Goal: Find specific page/section: Find specific page/section

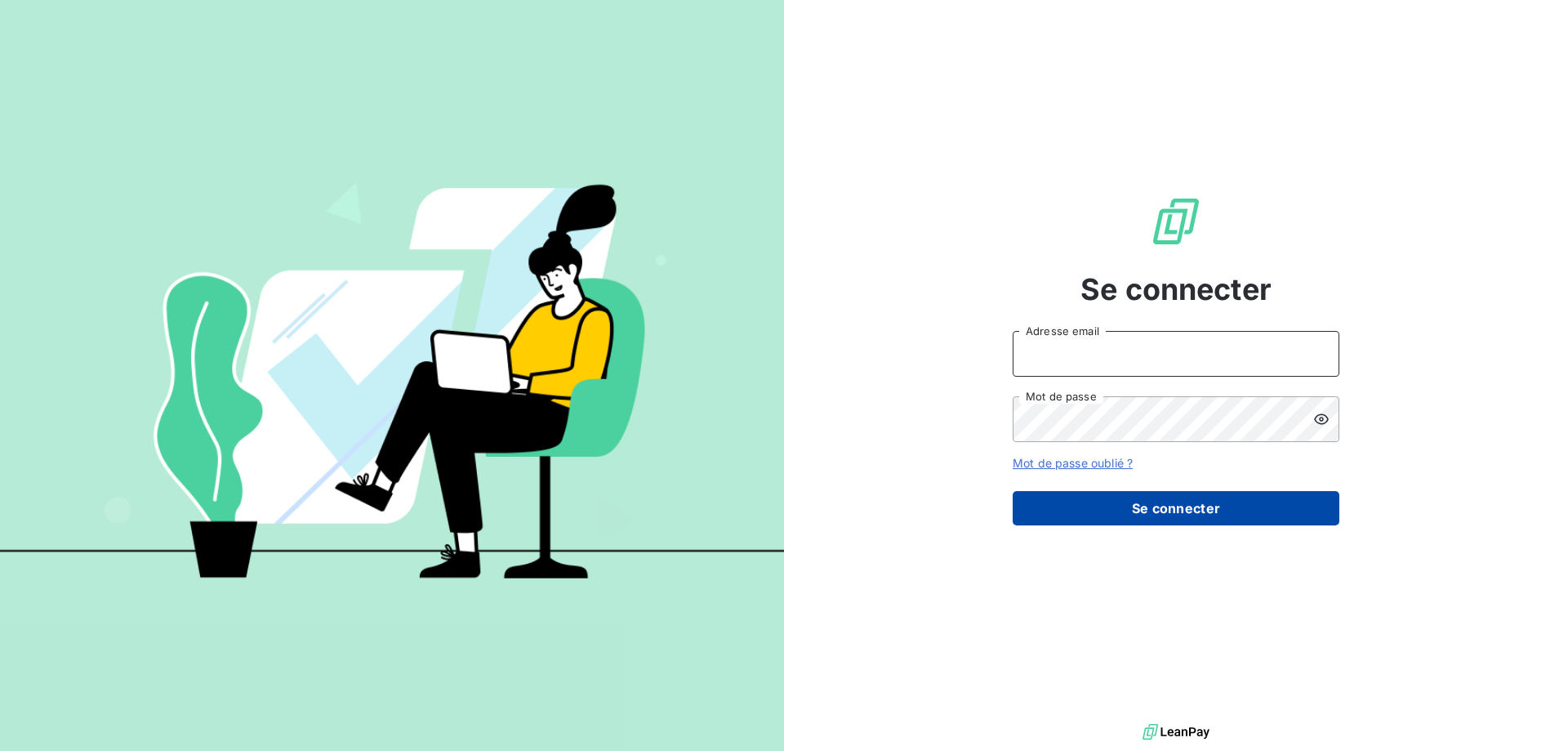
type input "[PERSON_NAME][EMAIL_ADDRESS][DOMAIN_NAME]"
click at [1308, 509] on button "Se connecter" at bounding box center [1176, 508] width 327 height 35
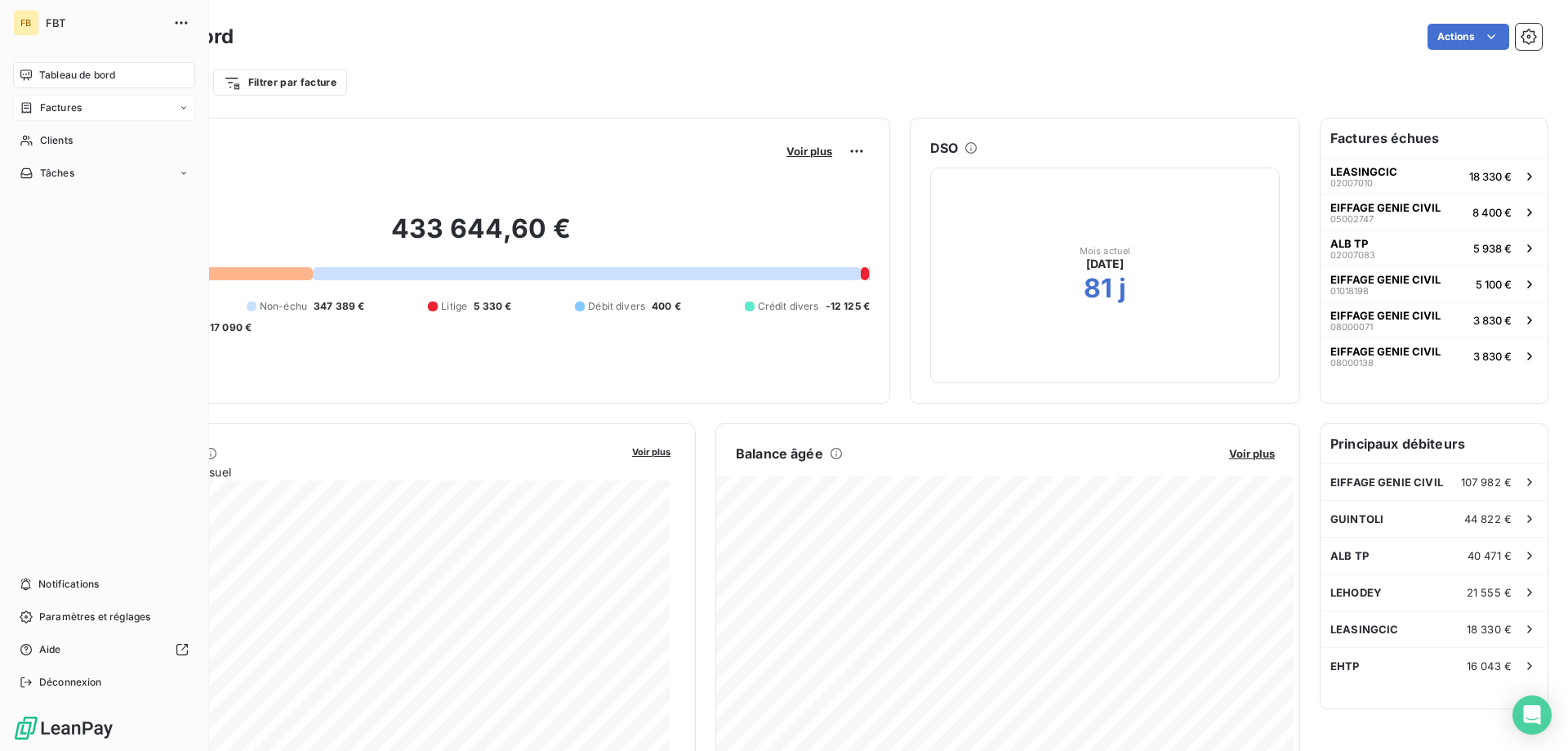
click at [29, 106] on icon at bounding box center [27, 107] width 10 height 11
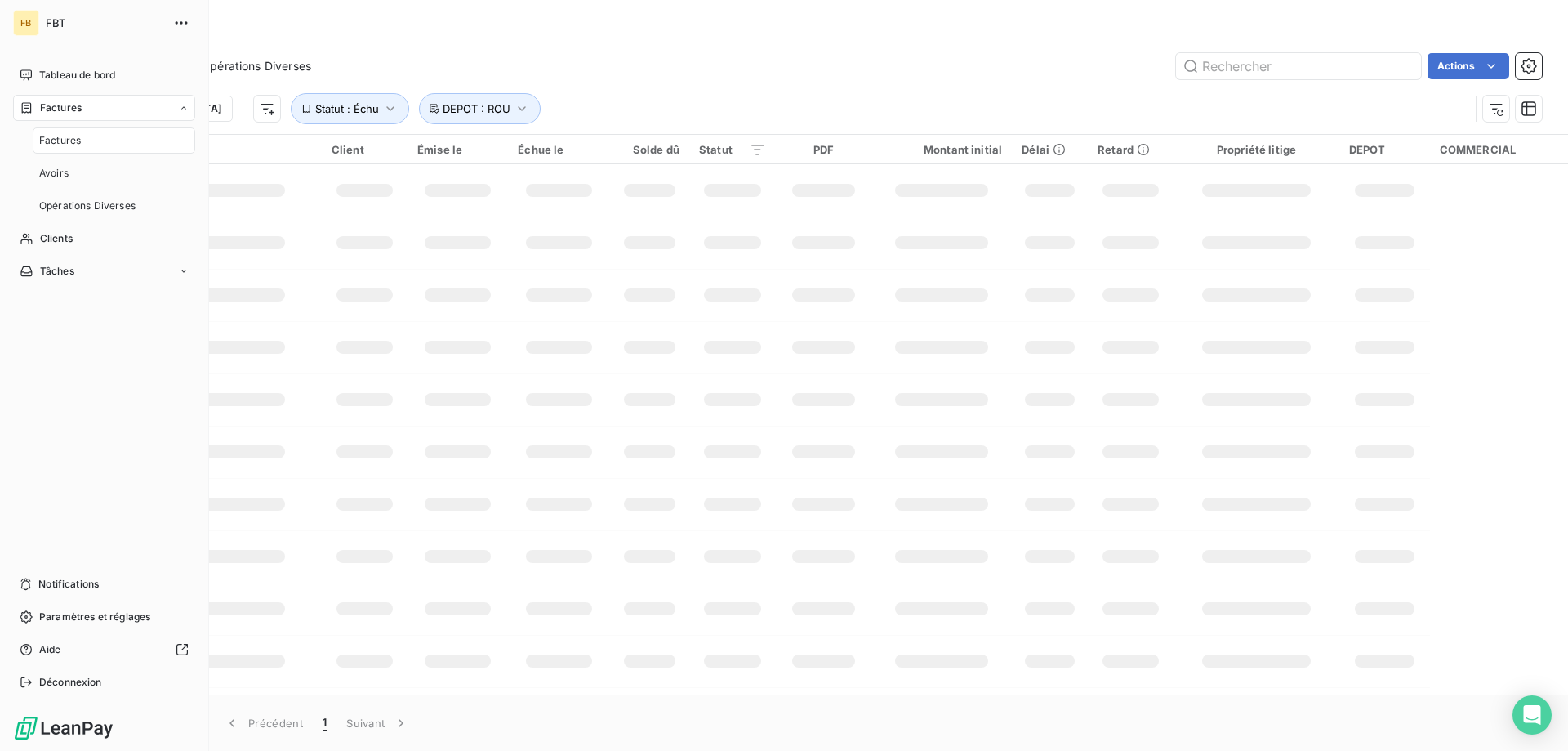
click at [88, 137] on div "Factures" at bounding box center [114, 140] width 162 height 26
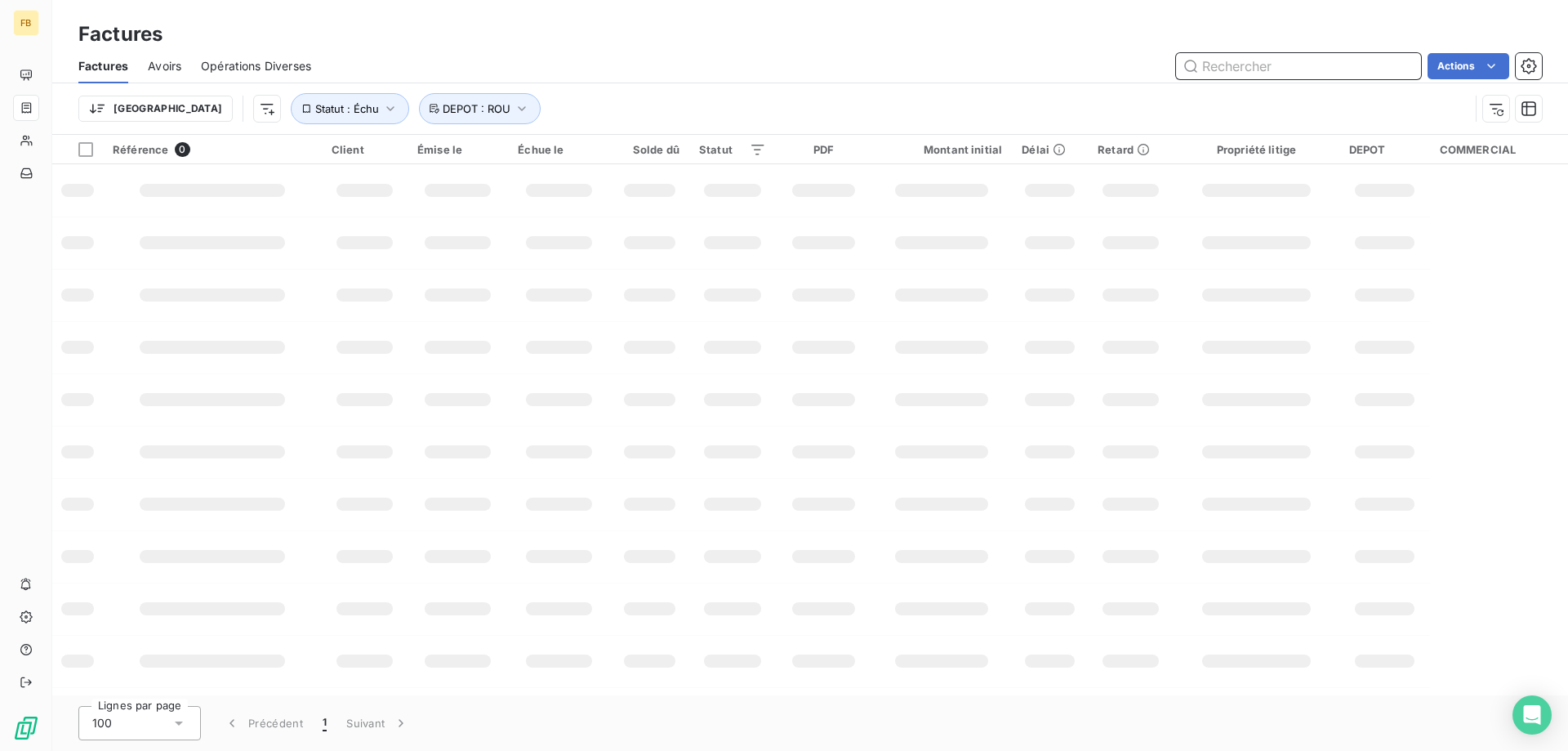
click at [1261, 66] on input "text" at bounding box center [1298, 66] width 245 height 26
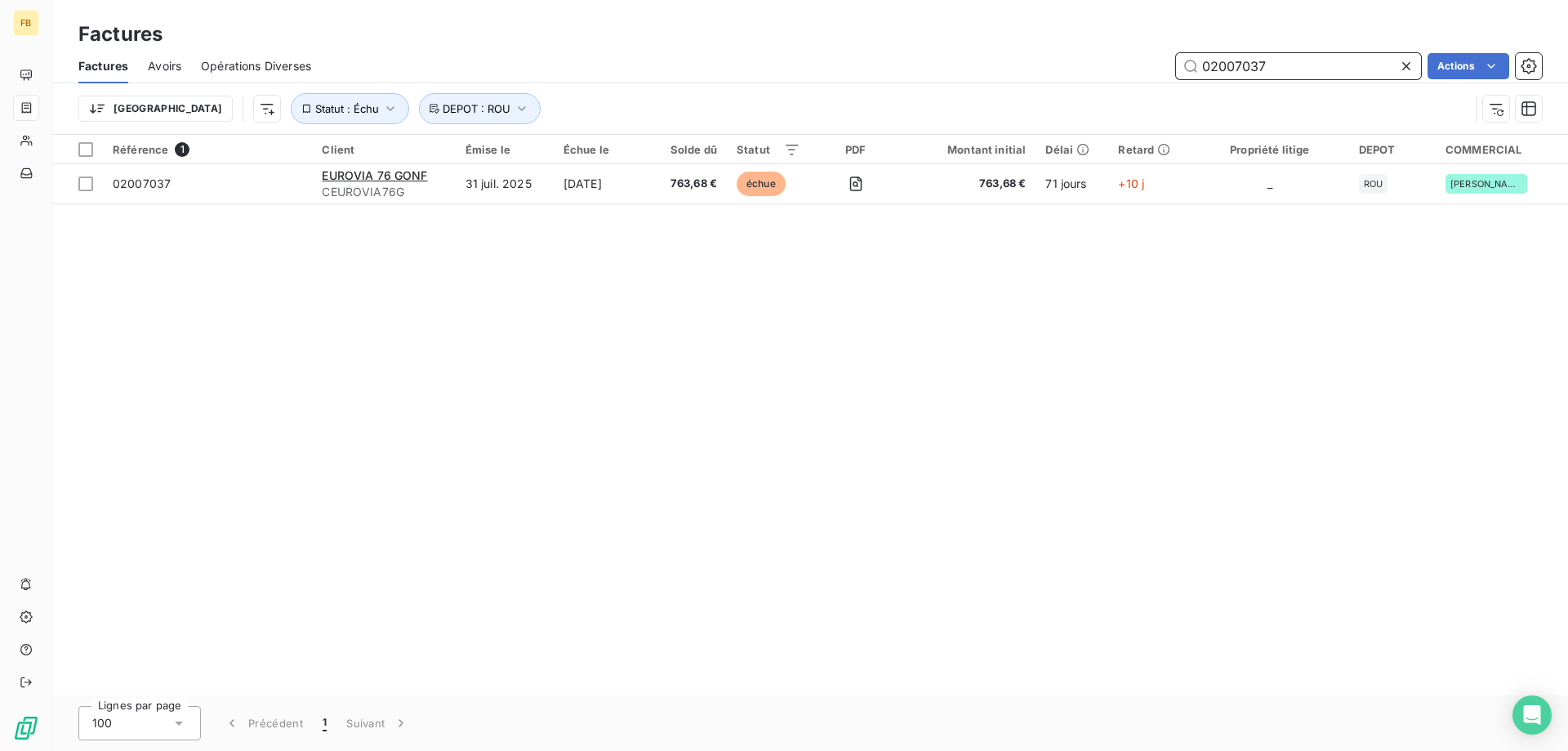
type input "02007037"
